Goal: Task Accomplishment & Management: Use online tool/utility

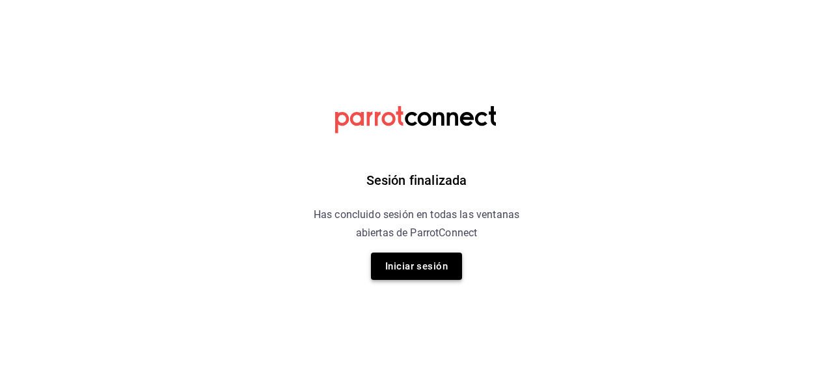
click at [439, 262] on button "Iniciar sesión" at bounding box center [416, 266] width 91 height 27
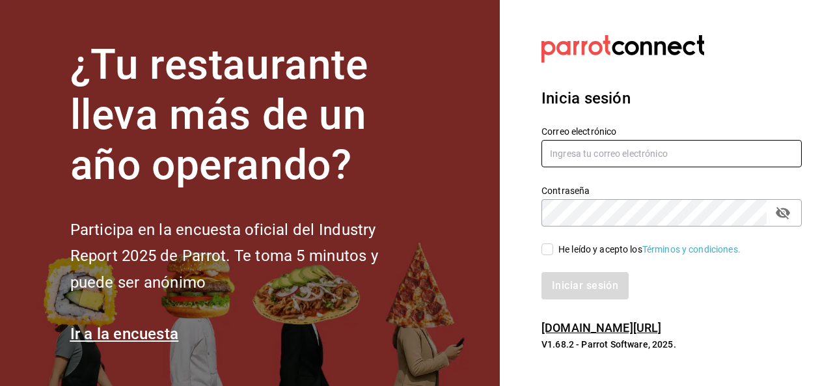
type input "angelh@senson.com.mx"
click at [537, 250] on div "He leído y acepto los Términos y condiciones." at bounding box center [664, 242] width 276 height 30
click at [548, 250] on input "He leído y acepto los Términos y condiciones." at bounding box center [548, 249] width 12 height 12
checkbox input "true"
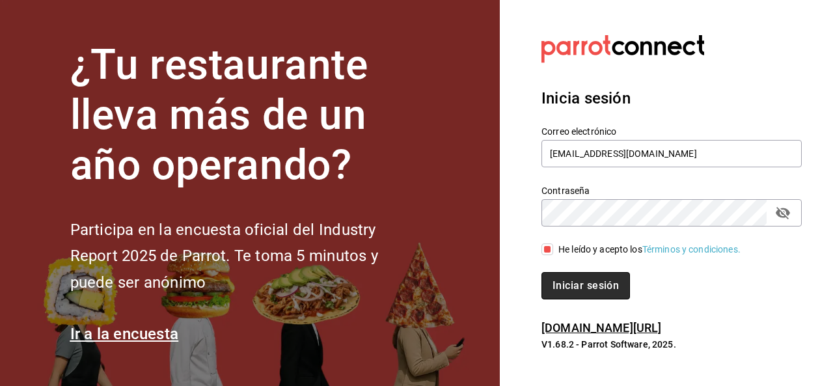
click at [549, 279] on button "Iniciar sesión" at bounding box center [586, 285] width 89 height 27
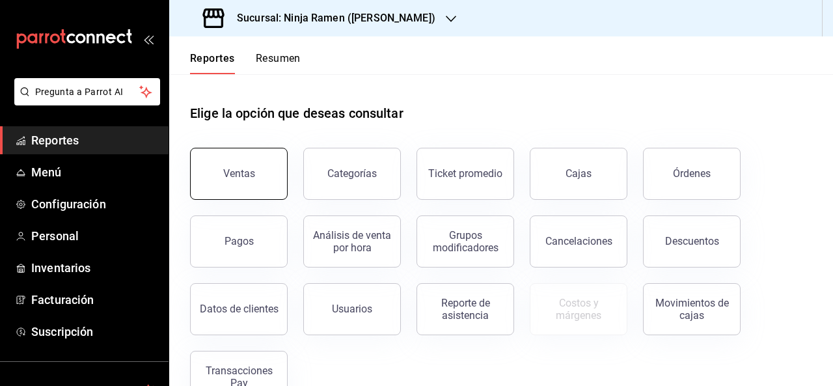
click at [259, 174] on button "Ventas" at bounding box center [239, 174] width 98 height 52
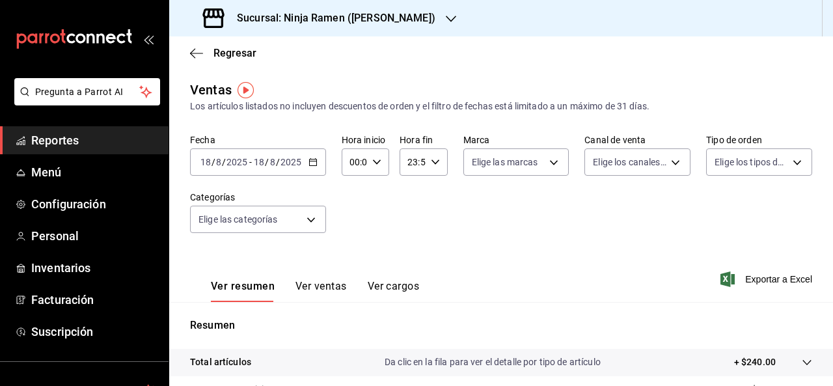
click at [305, 163] on div "[DATE] [DATE] - [DATE] [DATE]" at bounding box center [258, 161] width 136 height 27
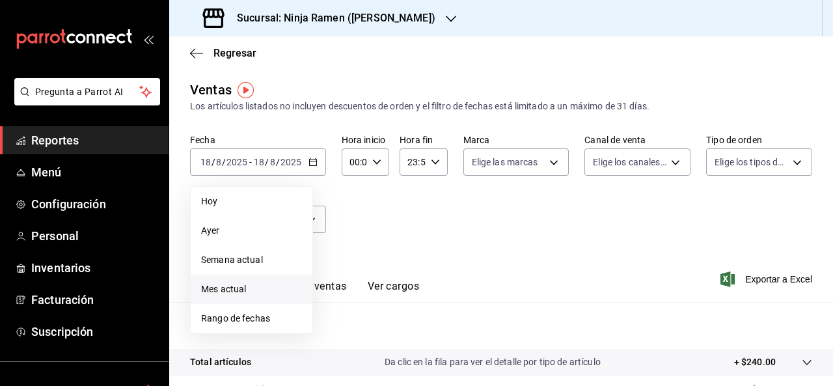
click at [256, 293] on span "Mes actual" at bounding box center [251, 290] width 101 height 14
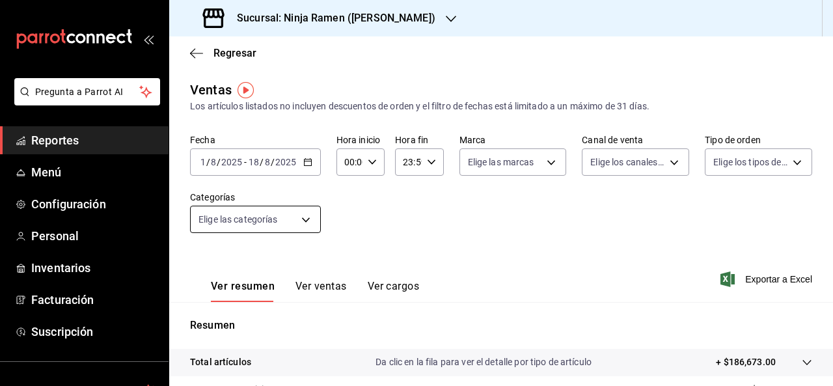
click at [299, 215] on body "Pregunta a Parrot AI Reportes Menú Configuración Personal Inventarios Facturaci…" at bounding box center [416, 193] width 833 height 386
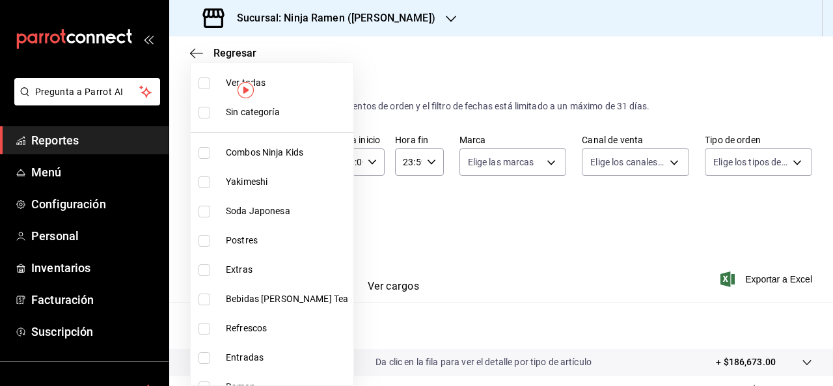
click at [285, 147] on span "Combos Ninja Kids" at bounding box center [287, 153] width 122 height 14
type input "0bc95110-5d00-47be-8bdf-92f3f9ed8dae"
checkbox input "true"
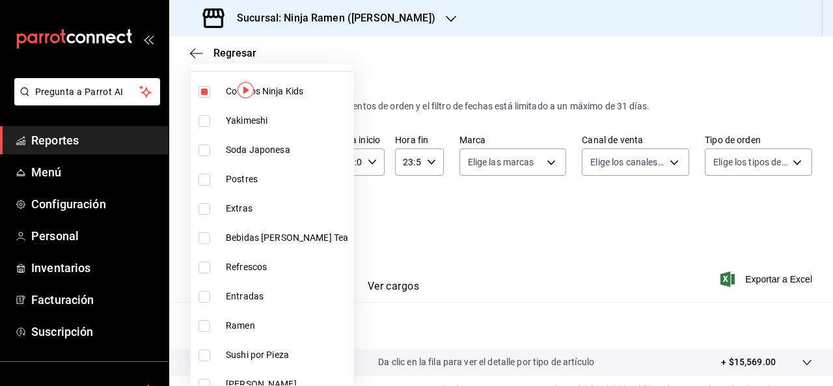
scroll to position [70, 0]
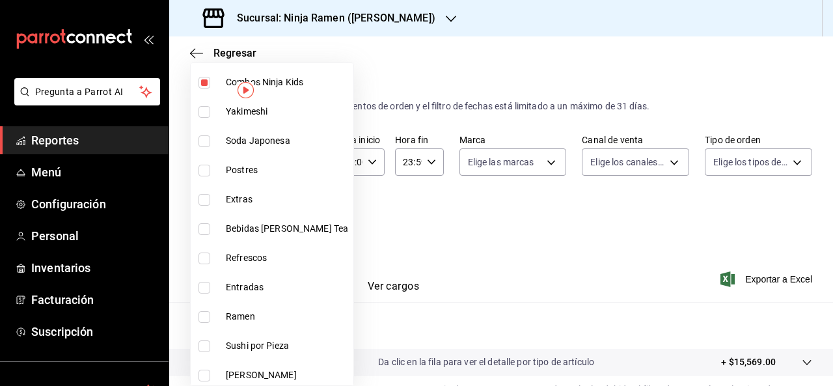
click at [240, 166] on span "Postres" at bounding box center [287, 170] width 122 height 14
type input "0bc95110-5d00-47be-8bdf-92f3f9ed8dae,63b626f2-f1ab-4086-8ed7-884c4a288045"
checkbox input "true"
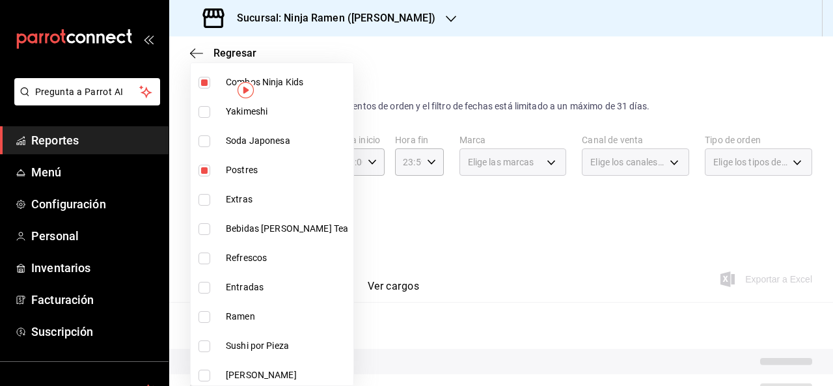
click at [462, 206] on div at bounding box center [416, 193] width 833 height 386
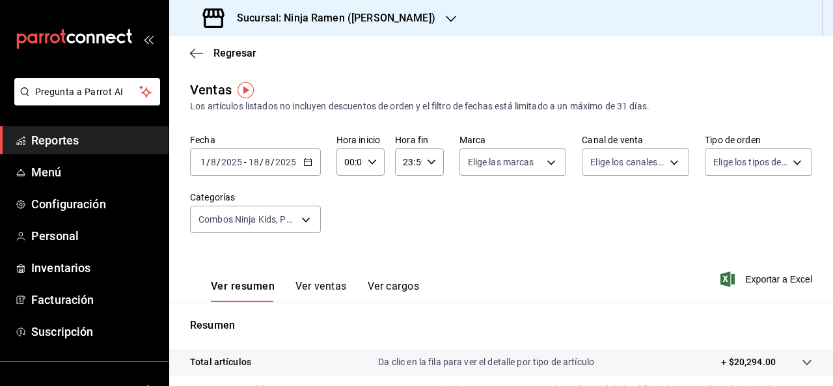
click at [315, 292] on button "Ver ventas" at bounding box center [321, 291] width 51 height 22
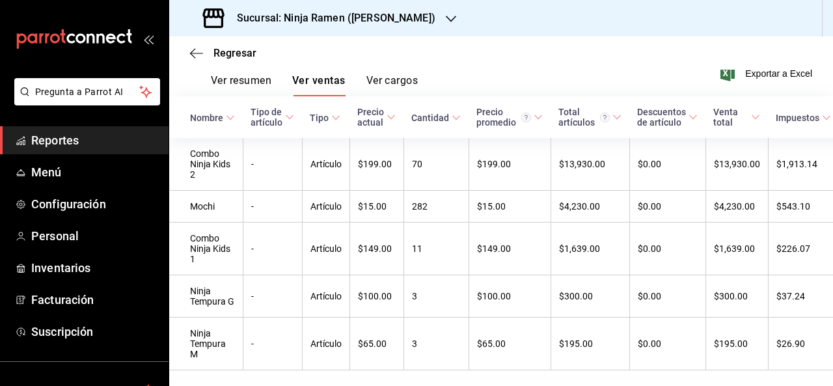
scroll to position [203, 0]
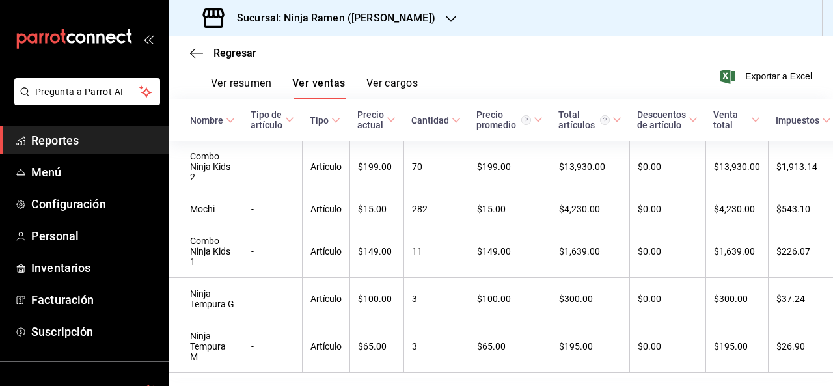
click at [358, 25] on h3 "Sucursal: Ninja Ramen ([PERSON_NAME])" at bounding box center [331, 18] width 209 height 16
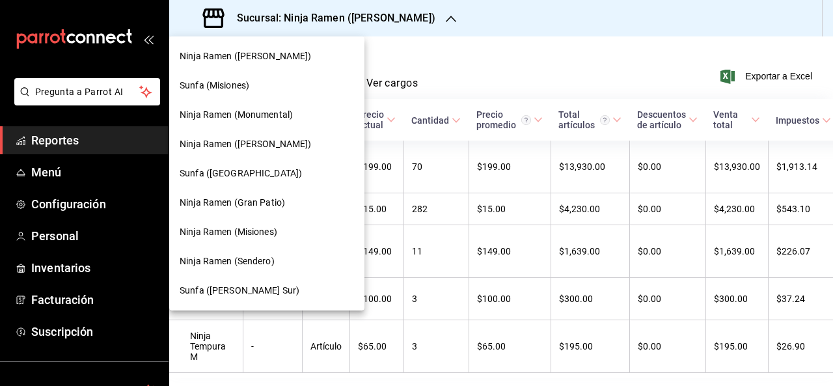
click at [262, 112] on span "Ninja Ramen (Monumental)" at bounding box center [236, 115] width 113 height 14
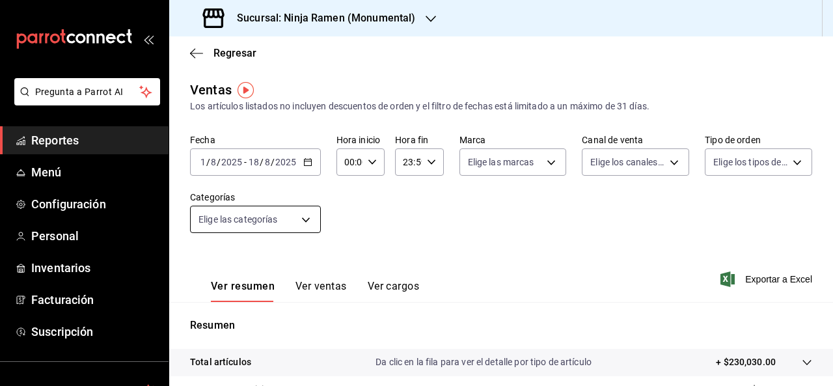
click at [276, 225] on body "Pregunta a Parrot AI Reportes Menú Configuración Personal Inventarios Facturaci…" at bounding box center [416, 193] width 833 height 386
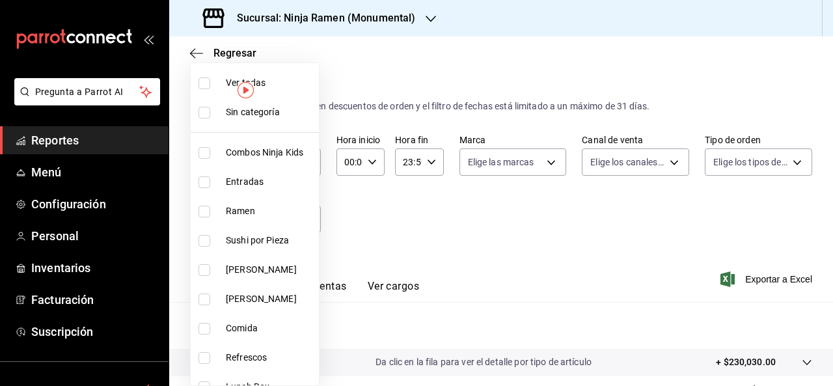
click at [281, 160] on li "Combos Ninja Kids" at bounding box center [255, 152] width 128 height 29
type input "d11c7596-842f-4bf2-b38a-6a7025a79a59"
checkbox input "true"
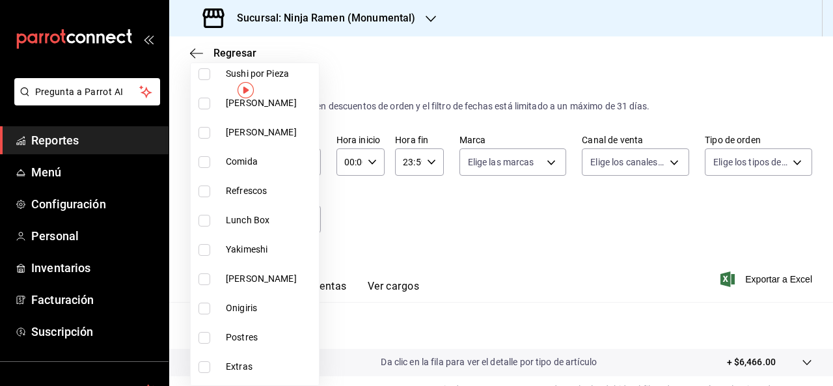
scroll to position [169, 0]
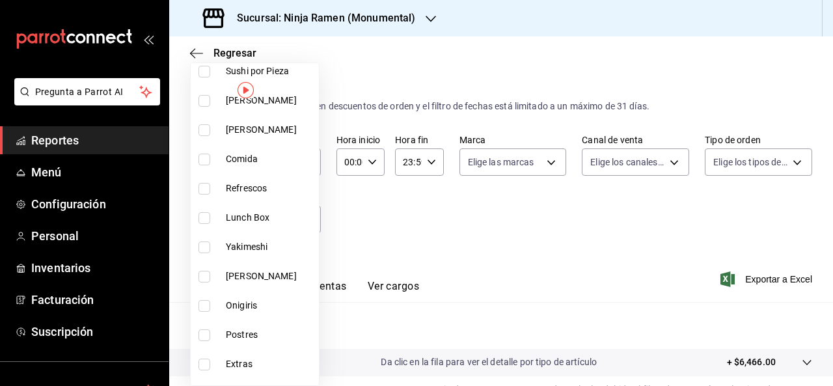
click at [235, 329] on span "Postres" at bounding box center [270, 335] width 88 height 14
type input "d11c7596-842f-4bf2-b38a-6a7025a79a59,fe4e24f7-4e58-40bb-baae-82882b27d167"
checkbox input "true"
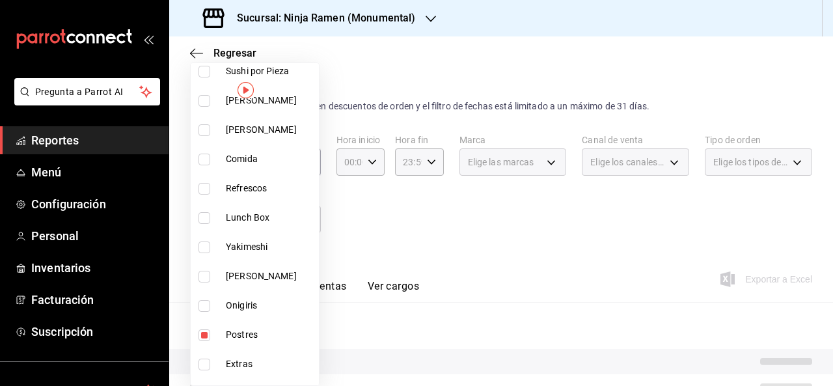
click at [393, 247] on div at bounding box center [416, 193] width 833 height 386
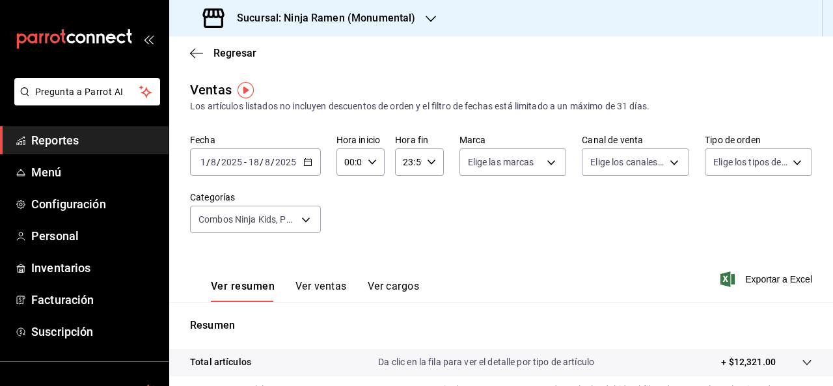
click at [312, 300] on button "Ver ventas" at bounding box center [321, 291] width 51 height 22
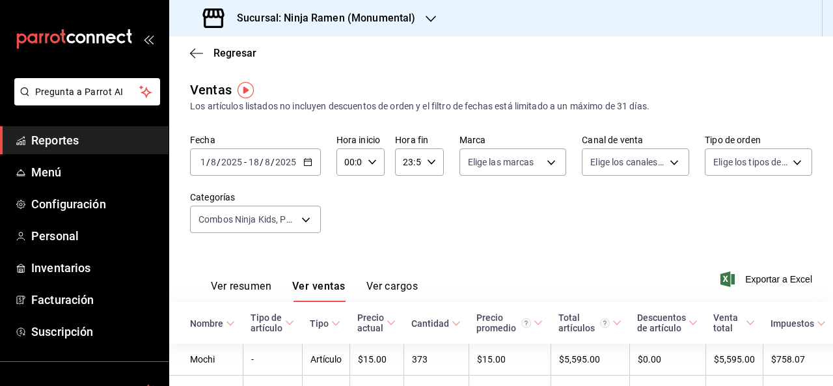
click at [373, 241] on div "Fecha [DATE] [DATE] - [DATE] [DATE] Hora inicio 00:00 Hora inicio Hora fin 23:5…" at bounding box center [501, 191] width 622 height 115
click at [340, 1] on div "Sucursal: Ninja Ramen (Monumental)" at bounding box center [311, 18] width 262 height 36
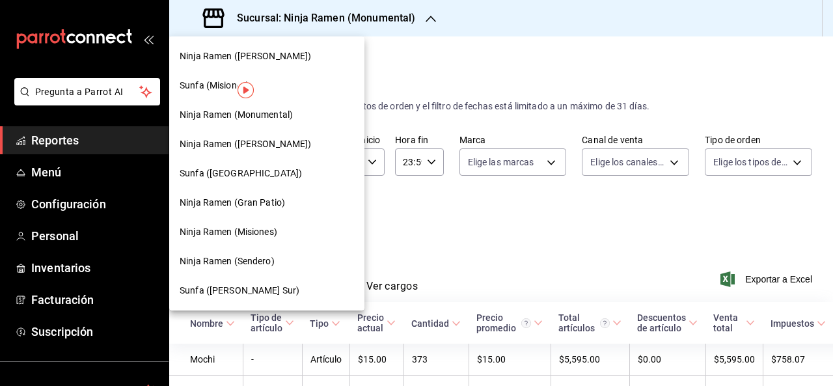
click at [283, 56] on div "Ninja Ramen ([PERSON_NAME])" at bounding box center [267, 56] width 174 height 14
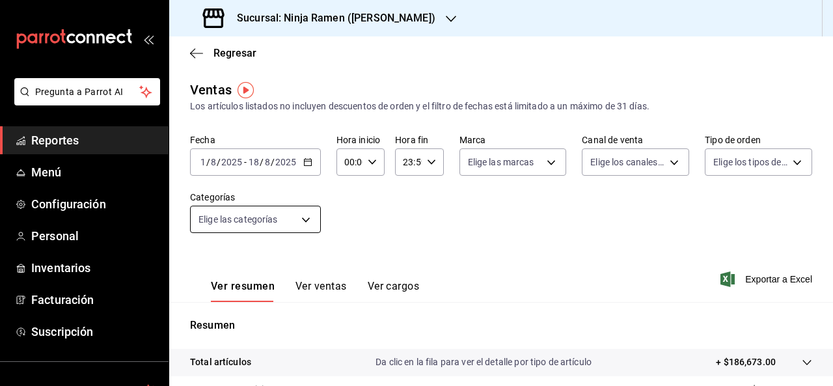
click at [268, 230] on body "Pregunta a Parrot AI Reportes Menú Configuración Personal Inventarios Facturaci…" at bounding box center [416, 193] width 833 height 386
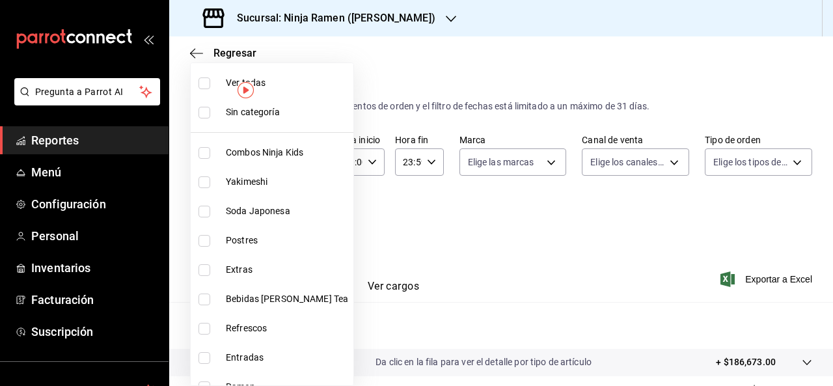
click at [285, 146] on span "Combos Ninja Kids" at bounding box center [287, 153] width 122 height 14
type input "0bc95110-5d00-47be-8bdf-92f3f9ed8dae"
checkbox input "true"
click at [437, 219] on div at bounding box center [416, 193] width 833 height 386
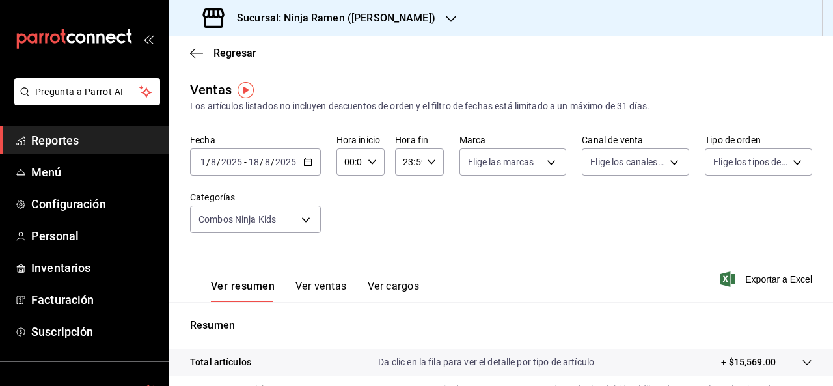
click at [343, 282] on button "Ver ventas" at bounding box center [321, 291] width 51 height 22
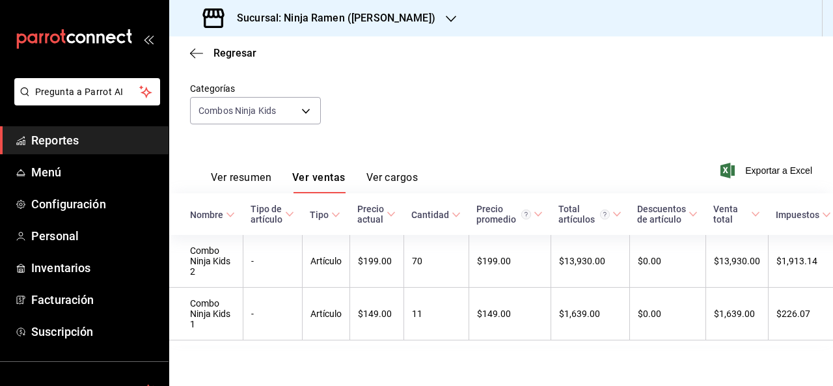
scroll to position [123, 0]
click at [333, 4] on div "Sucursal: Ninja Ramen ([PERSON_NAME])" at bounding box center [321, 18] width 282 height 36
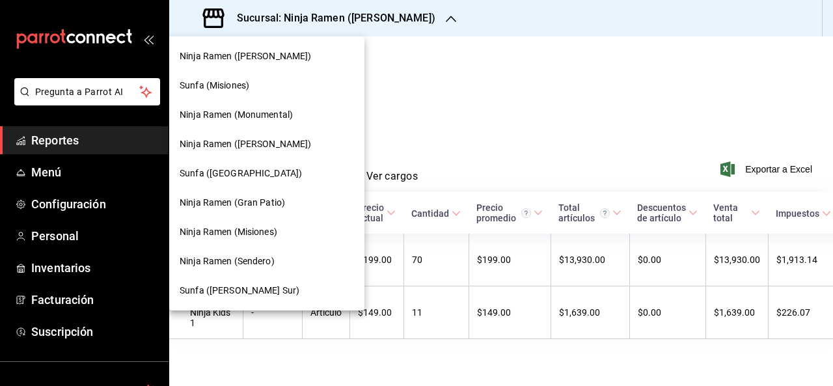
click at [289, 126] on div "Ninja Ramen (Monumental)" at bounding box center [266, 114] width 195 height 29
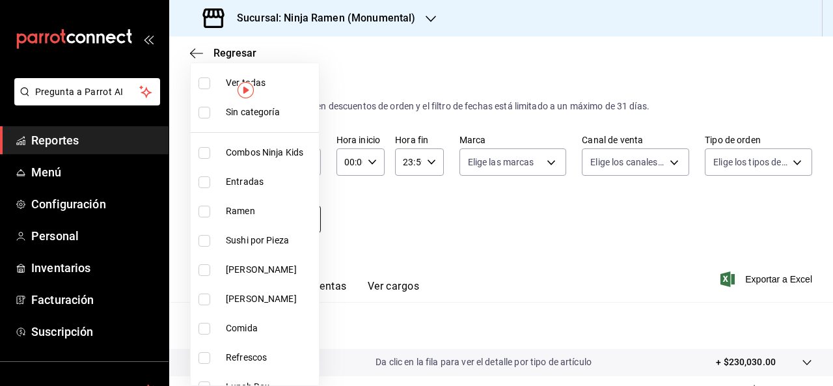
click at [305, 219] on body "Pregunta a Parrot AI Reportes Menú Configuración Personal Inventarios Facturaci…" at bounding box center [416, 193] width 833 height 386
click at [277, 144] on li "Combos Ninja Kids" at bounding box center [255, 152] width 128 height 29
type input "d11c7596-842f-4bf2-b38a-6a7025a79a59"
checkbox input "true"
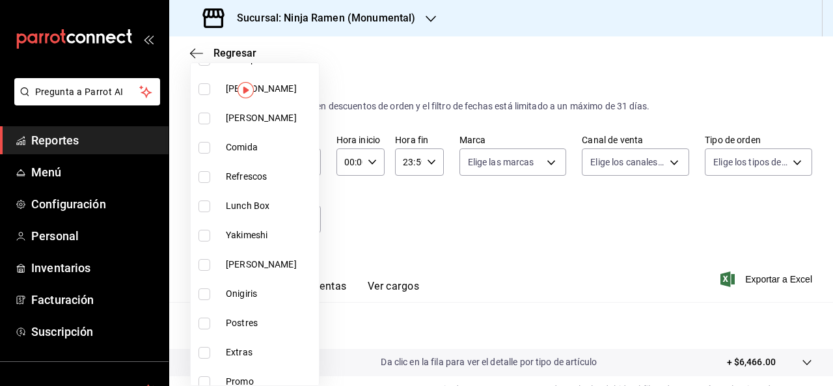
scroll to position [180, 0]
click at [265, 323] on span "Postres" at bounding box center [270, 325] width 88 height 14
type input "d11c7596-842f-4bf2-b38a-6a7025a79a59,fe4e24f7-4e58-40bb-baae-82882b27d167"
checkbox input "true"
click at [370, 275] on div at bounding box center [416, 193] width 833 height 386
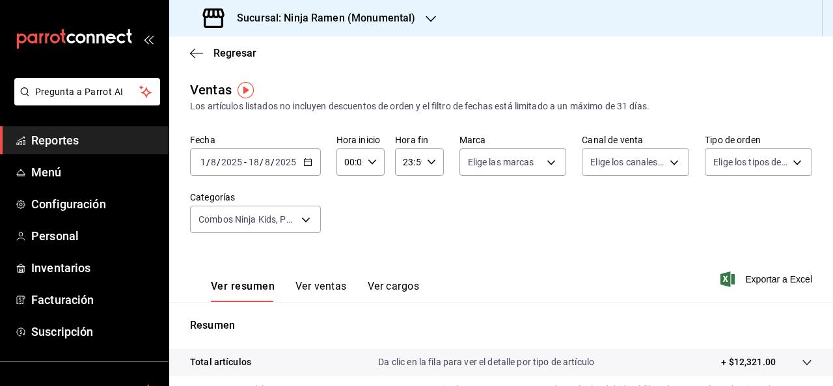
click at [332, 290] on button "Ver ventas" at bounding box center [321, 291] width 51 height 22
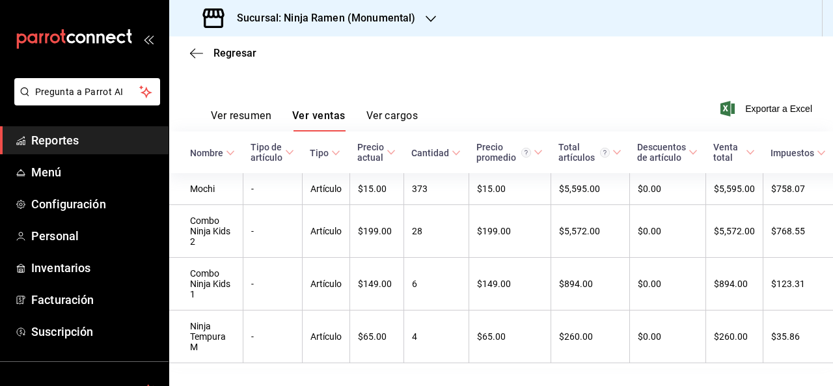
scroll to position [174, 0]
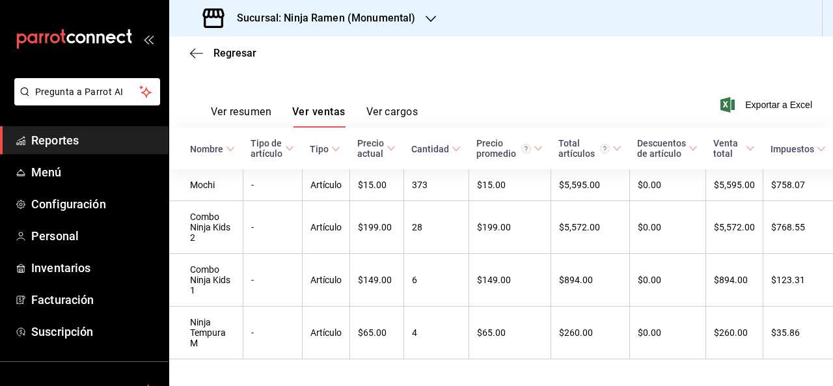
click at [354, 23] on h3 "Sucursal: Ninja Ramen (Monumental)" at bounding box center [321, 18] width 189 height 16
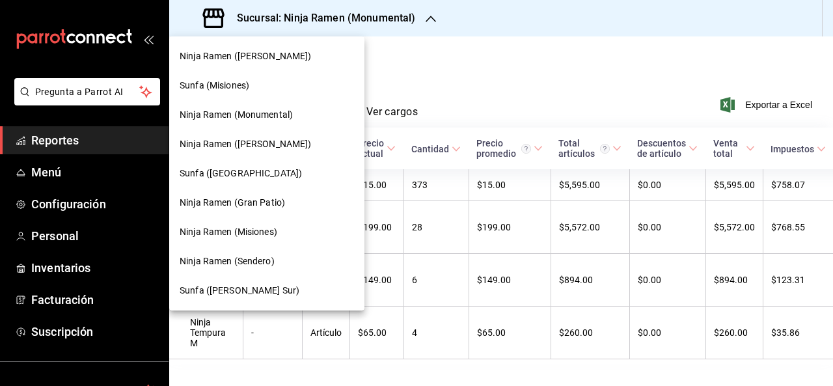
click at [264, 206] on span "Ninja Ramen (Gran Patio)" at bounding box center [232, 203] width 105 height 14
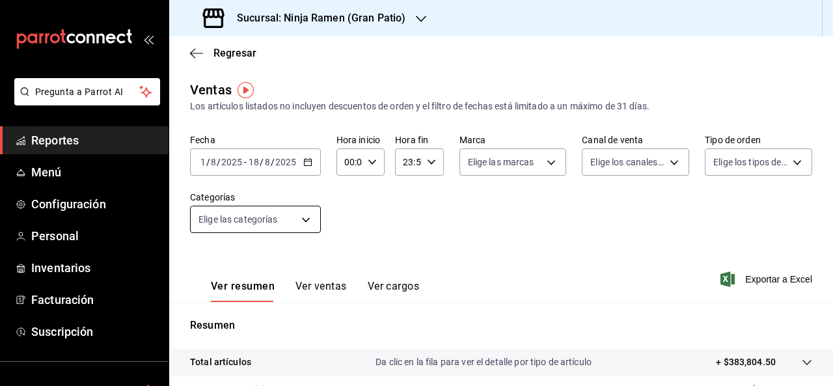
click at [281, 220] on body "Pregunta a Parrot AI Reportes Menú Configuración Personal Inventarios Facturaci…" at bounding box center [416, 193] width 833 height 386
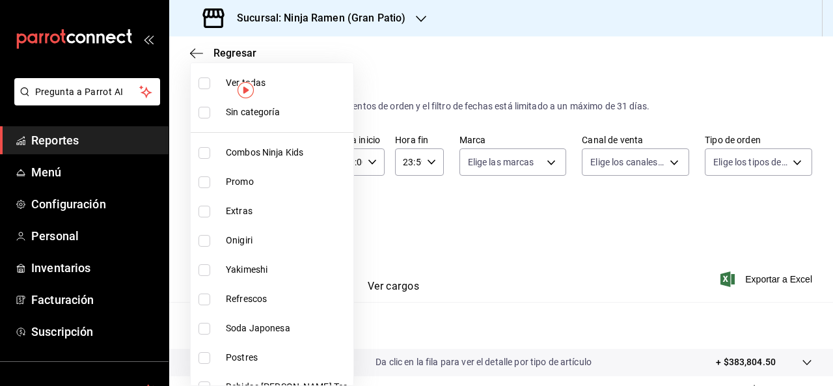
click at [269, 152] on span "Combos Ninja Kids" at bounding box center [287, 153] width 122 height 14
type input "ec26766d-fe29-4bb6-ba7b-804b97db4678"
checkbox input "true"
click at [262, 357] on span "Postres" at bounding box center [287, 358] width 122 height 14
type input "ec26766d-fe29-4bb6-ba7b-804b97db4678,e682c314-2ae5-42d5-9c03-f791db2a5b32"
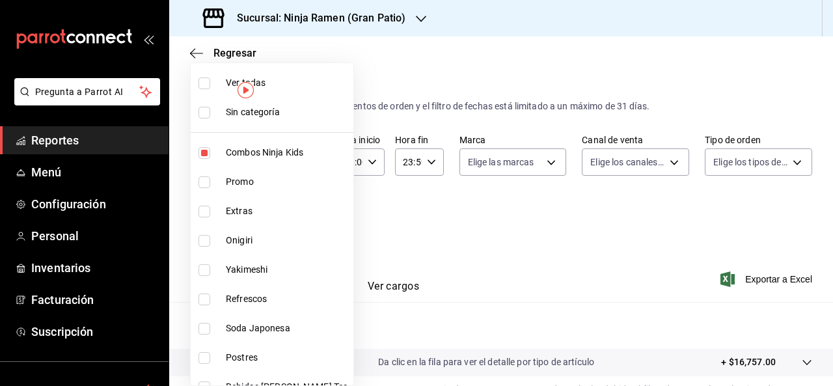
checkbox input "true"
click at [340, 290] on div at bounding box center [416, 193] width 833 height 386
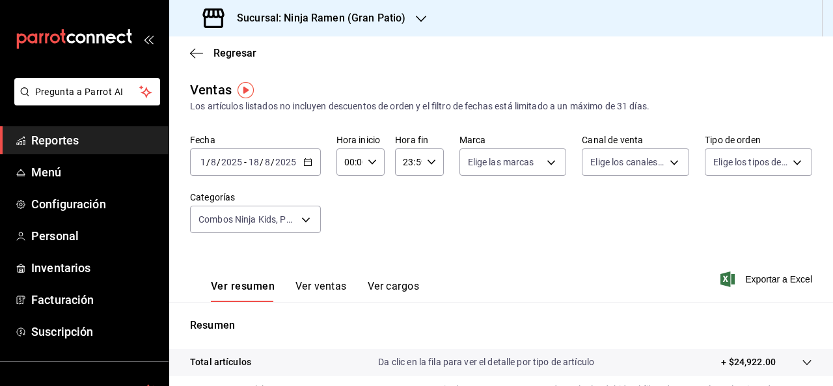
click at [340, 290] on button "Ver ventas" at bounding box center [321, 291] width 51 height 22
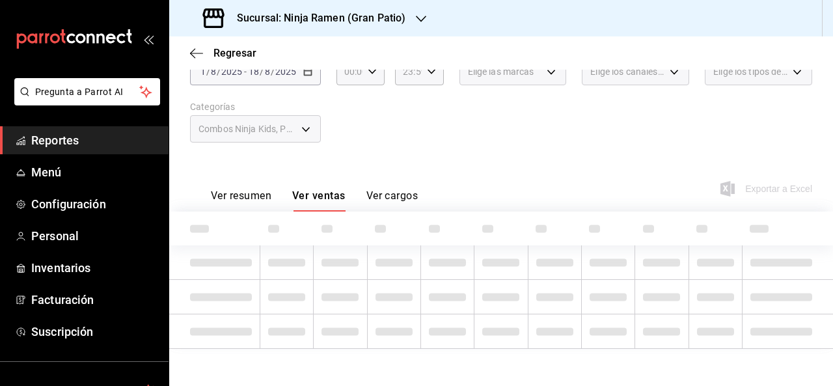
scroll to position [94, 0]
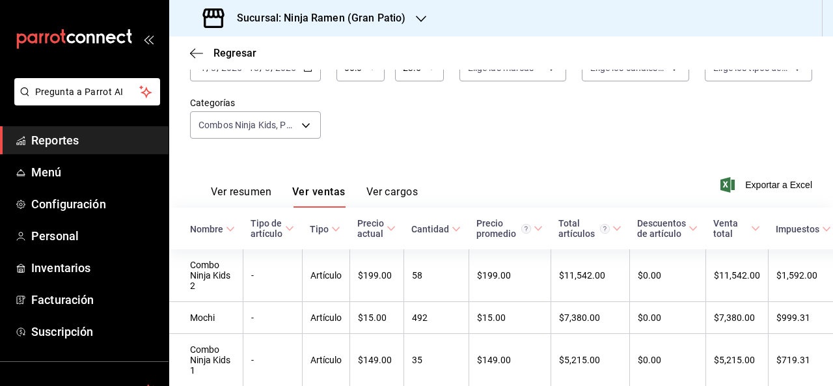
click at [354, 21] on h3 "Sucursal: Ninja Ramen (Gran Patio)" at bounding box center [316, 18] width 179 height 16
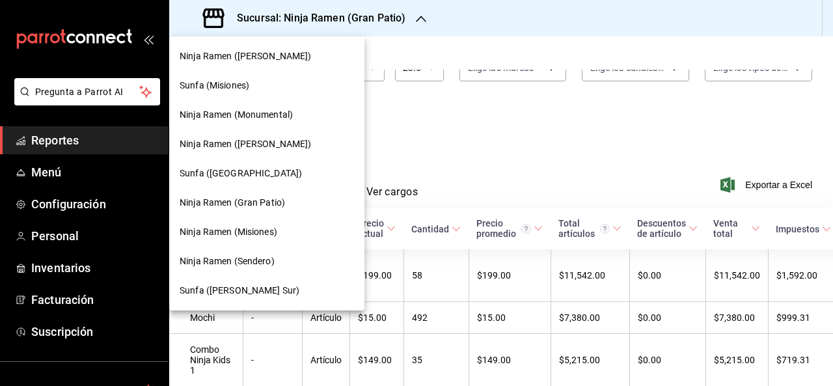
click at [258, 223] on div "Ninja Ramen (Misiones)" at bounding box center [266, 231] width 195 height 29
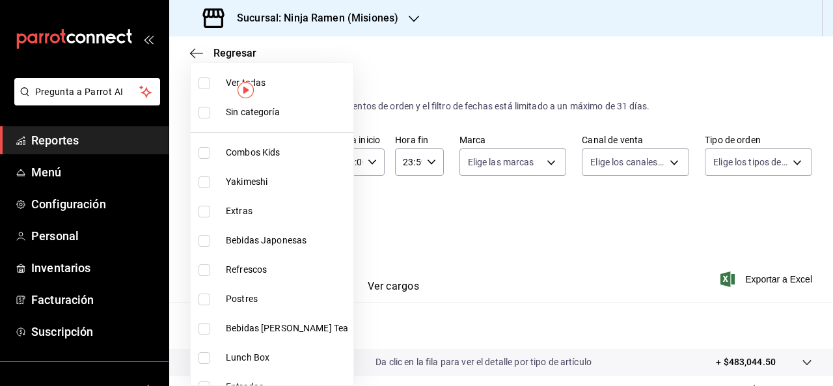
click at [280, 231] on body "Pregunta a Parrot AI Reportes Menú Configuración Personal Inventarios Facturaci…" at bounding box center [416, 193] width 833 height 386
click at [284, 144] on li "Combos Kids" at bounding box center [272, 152] width 163 height 29
type input "3b15d461-965b-48cf-8e4b-a02dd30a9a01"
checkbox input "true"
click at [250, 295] on span "Postres" at bounding box center [287, 299] width 122 height 14
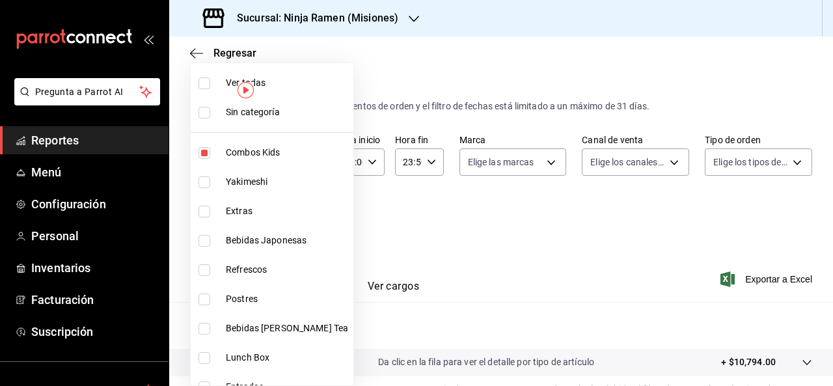
type input "3b15d461-965b-48cf-8e4b-a02dd30a9a01,3ad05f45-9522-4852-8dd5-45dc0b4eca2b"
checkbox input "true"
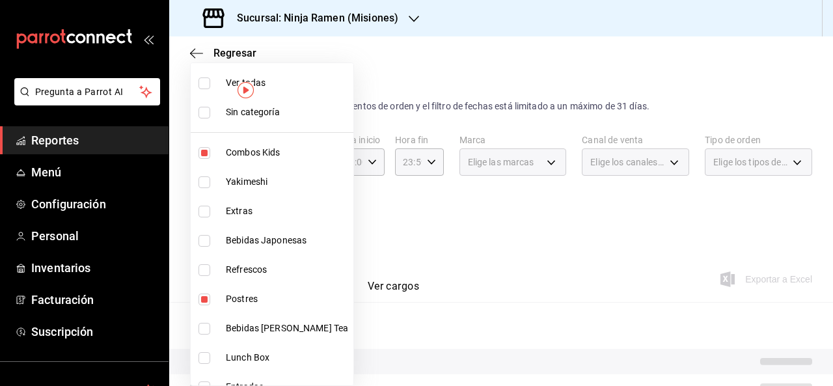
click at [445, 209] on div at bounding box center [416, 193] width 833 height 386
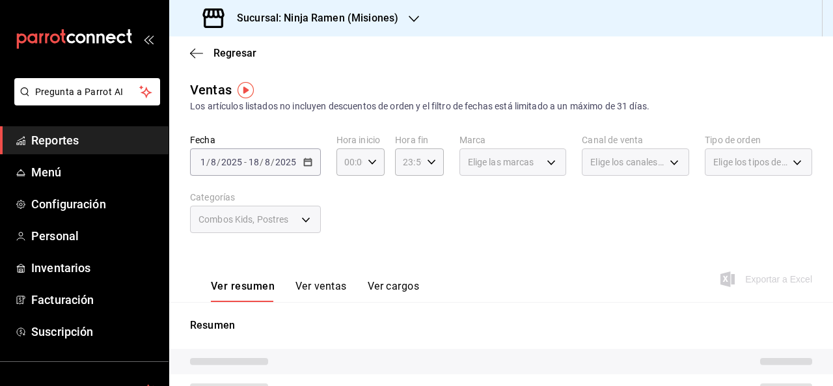
click at [322, 299] on button "Ver ventas" at bounding box center [321, 291] width 51 height 22
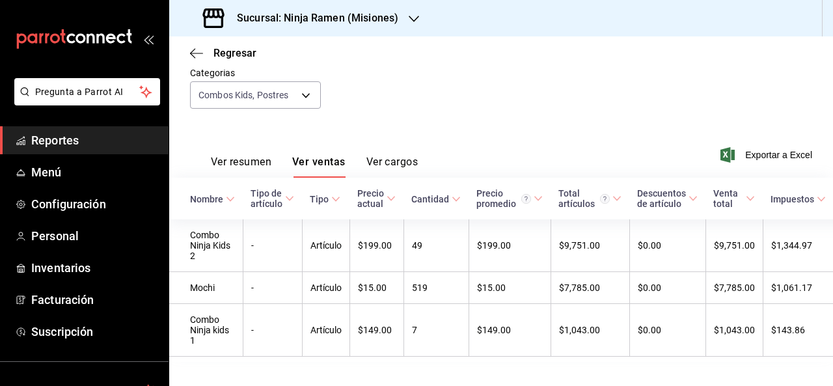
scroll to position [155, 0]
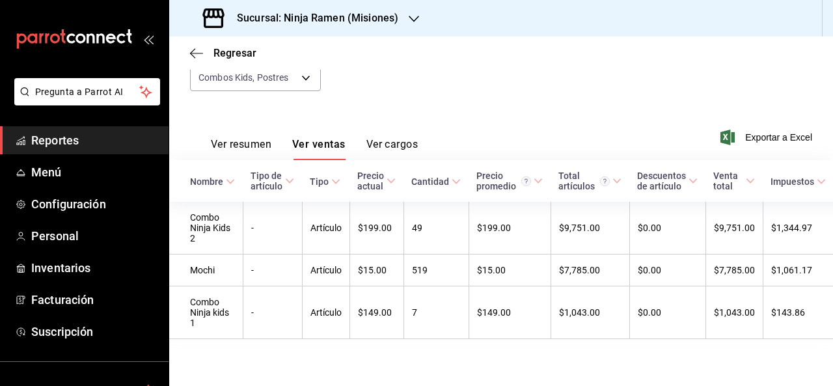
click at [357, 16] on h3 "Sucursal: Ninja Ramen (Misiones)" at bounding box center [313, 18] width 172 height 16
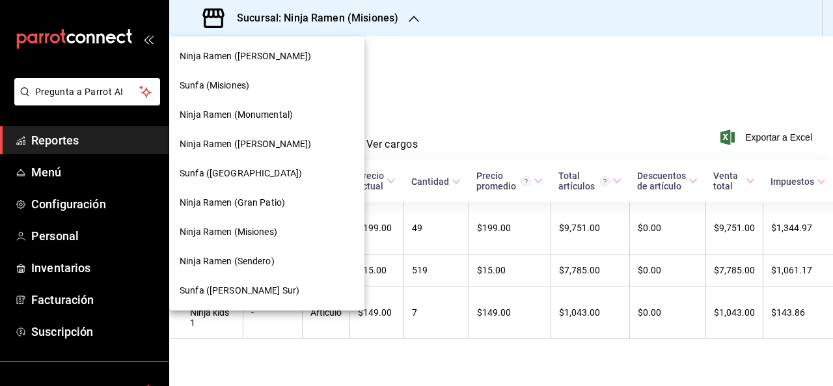
click at [269, 249] on div "Ninja Ramen (Sendero)" at bounding box center [266, 261] width 195 height 29
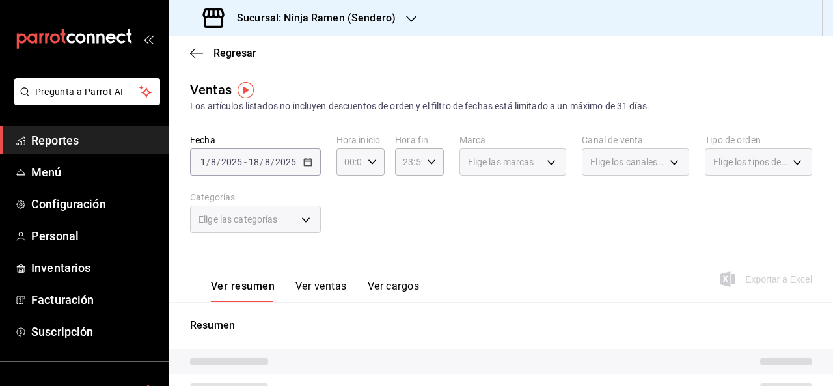
click at [294, 228] on div "Elige las categorías" at bounding box center [255, 219] width 131 height 27
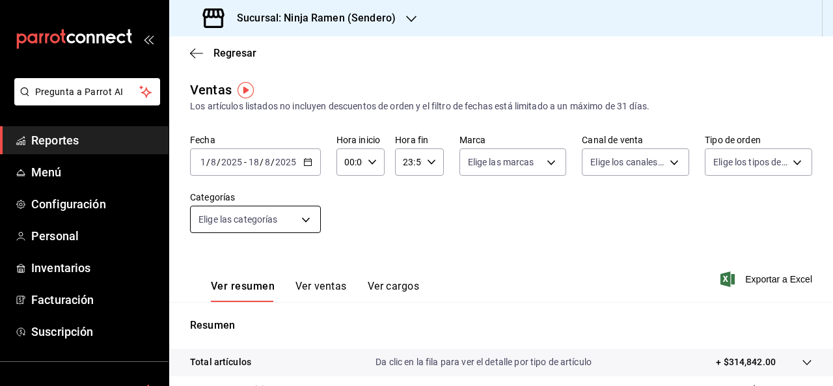
click at [286, 223] on body "Pregunta a Parrot AI Reportes Menú Configuración Personal Inventarios Facturaci…" at bounding box center [416, 193] width 833 height 386
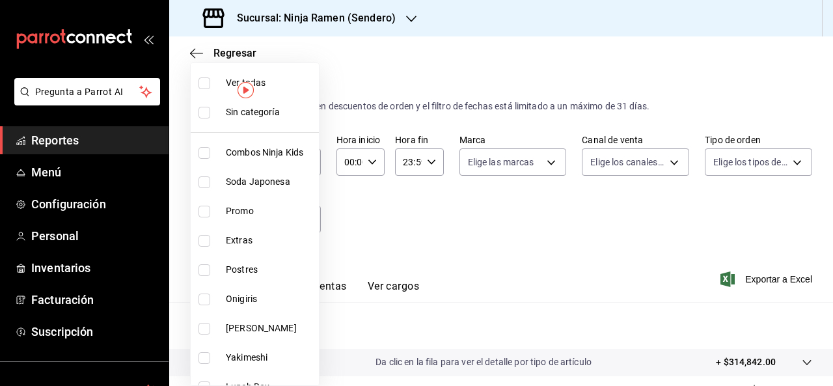
click at [276, 162] on li "Combos Ninja Kids" at bounding box center [255, 152] width 128 height 29
type input "cfadaddc-da4b-4f9f-9189-9f14436ea922"
checkbox input "true"
click at [258, 271] on span "Postres" at bounding box center [270, 270] width 88 height 14
type input "cfadaddc-da4b-4f9f-9189-9f14436ea922,50f66570-6941-4375-94ba-8e97339346e8"
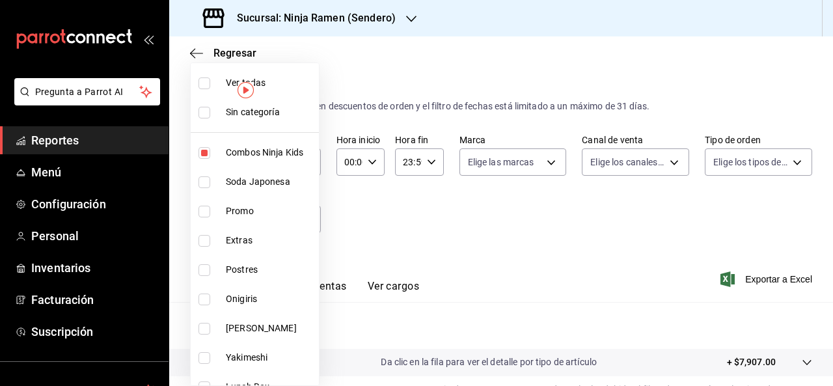
checkbox input "true"
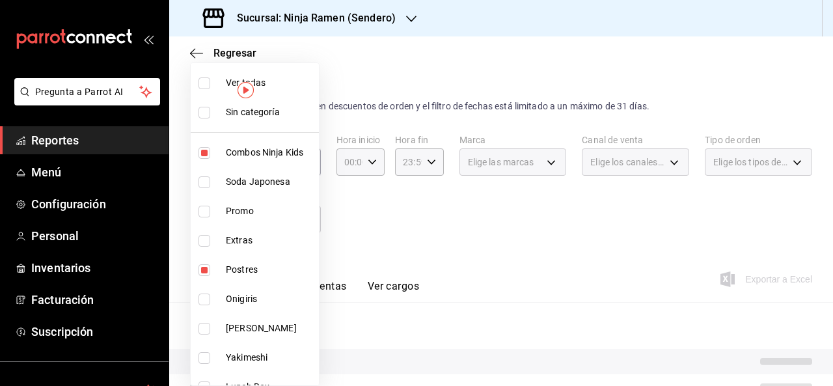
click at [460, 187] on div at bounding box center [416, 193] width 833 height 386
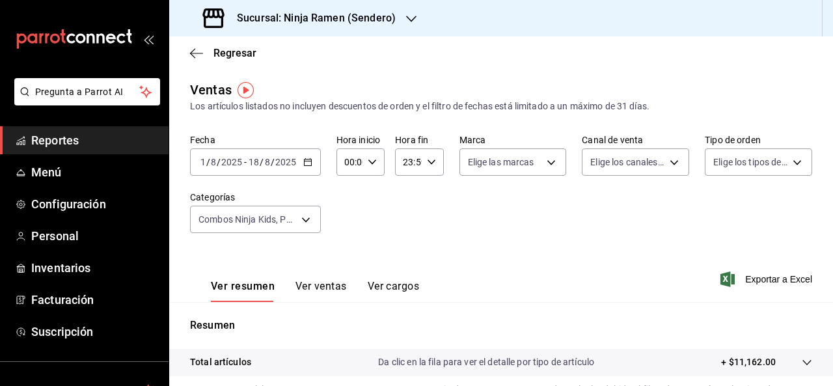
click at [325, 281] on button "Ver ventas" at bounding box center [321, 291] width 51 height 22
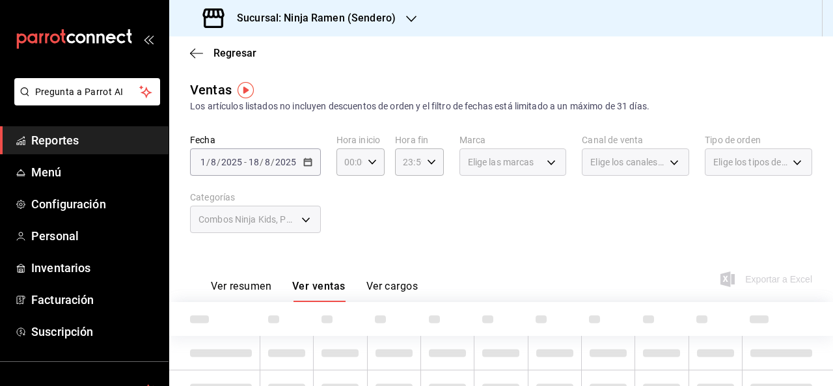
click at [325, 281] on button "Ver ventas" at bounding box center [318, 291] width 53 height 22
click at [595, 196] on div "Fecha [DATE] [DATE] - [DATE] [DATE] Hora inicio 00:00 Hora inicio Hora fin 23:5…" at bounding box center [501, 191] width 622 height 115
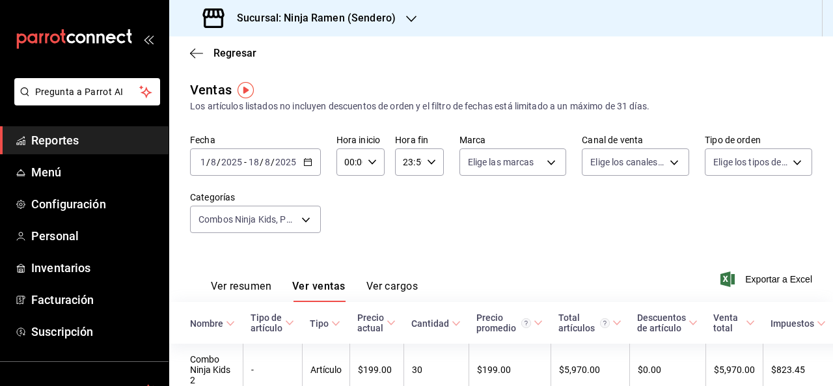
click at [467, 213] on div "Fecha [DATE] [DATE] - [DATE] [DATE] Hora inicio 00:00 Hora inicio Hora fin 23:5…" at bounding box center [501, 191] width 622 height 115
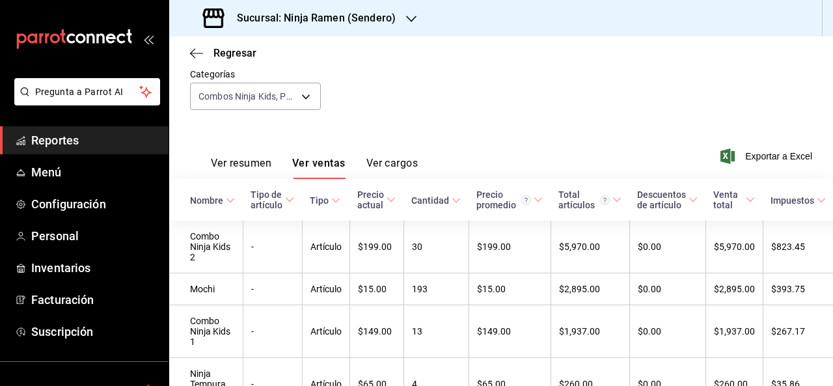
scroll to position [130, 0]
